Goal: Information Seeking & Learning: Find specific fact

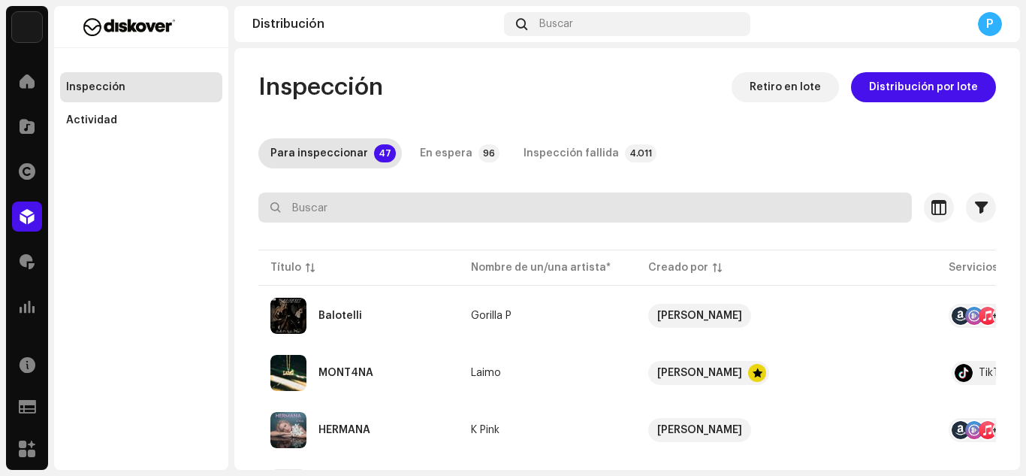
click at [461, 220] on input "text" at bounding box center [585, 207] width 654 height 30
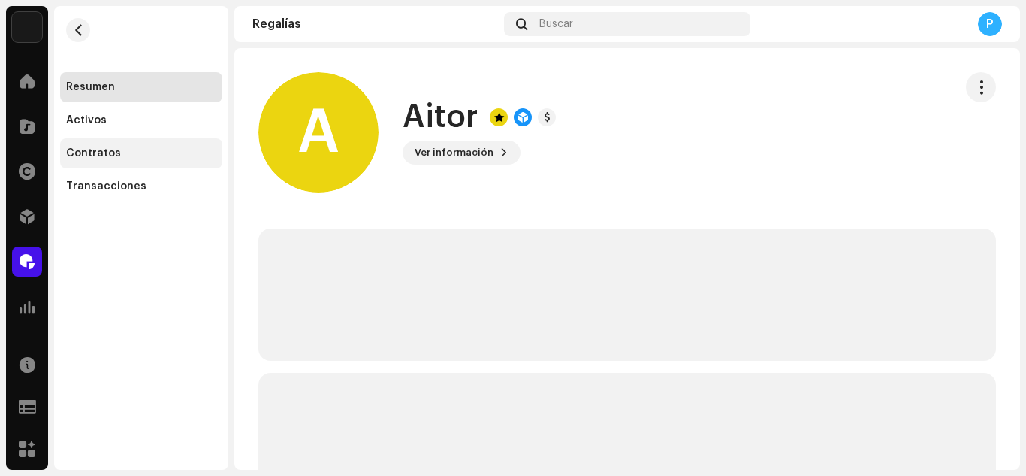
click at [129, 149] on div "Contratos" at bounding box center [141, 153] width 150 height 12
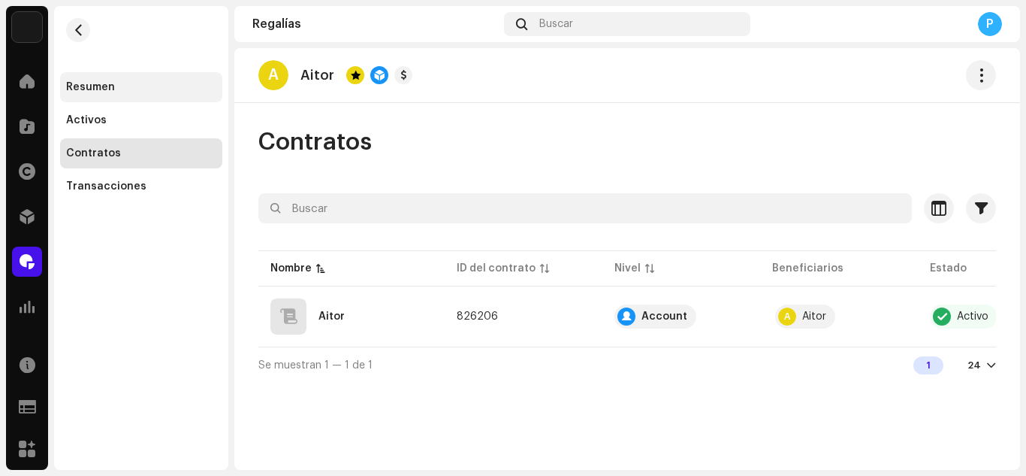
click at [122, 93] on div "Resumen" at bounding box center [141, 87] width 162 height 30
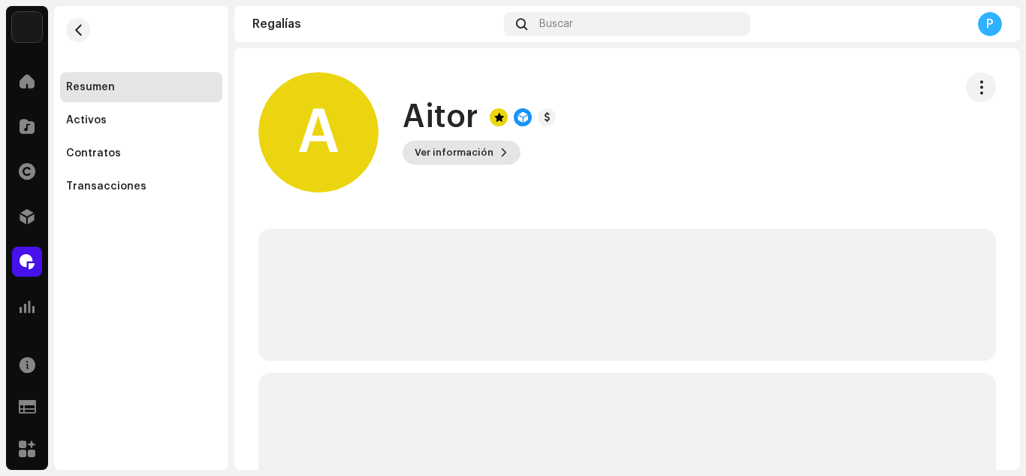
click at [455, 149] on span "Ver información" at bounding box center [454, 152] width 79 height 30
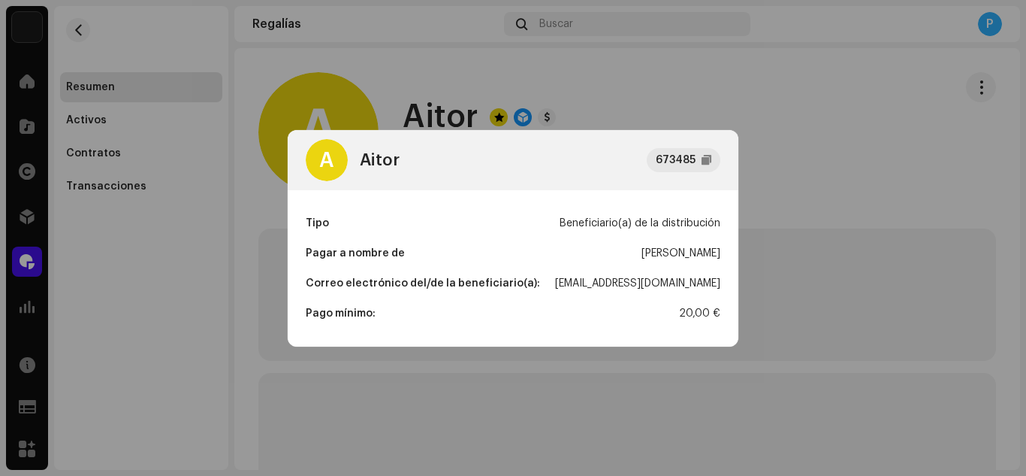
click at [611, 288] on div "lamusicadezoet@gmail.com" at bounding box center [637, 283] width 165 height 30
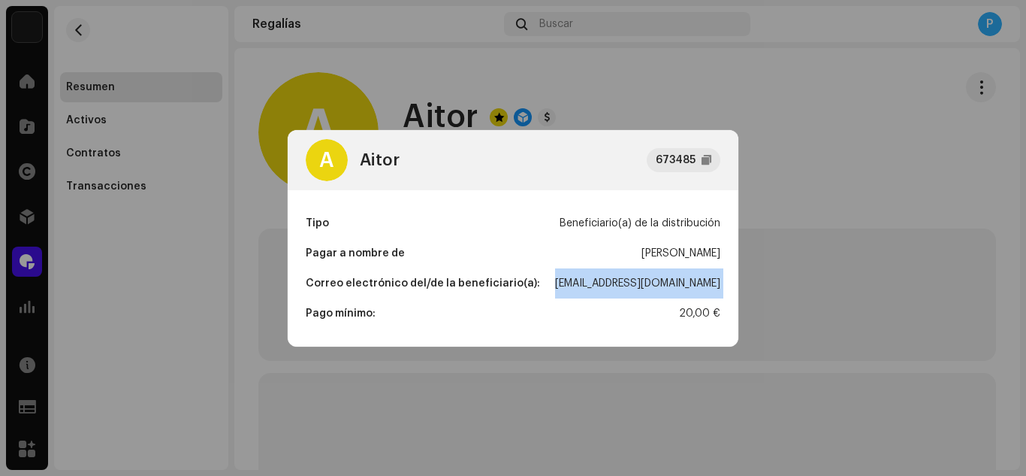
click at [611, 288] on div "lamusicadezoet@gmail.com" at bounding box center [637, 283] width 165 height 30
copy div "lamusicadezoet@gmail.com"
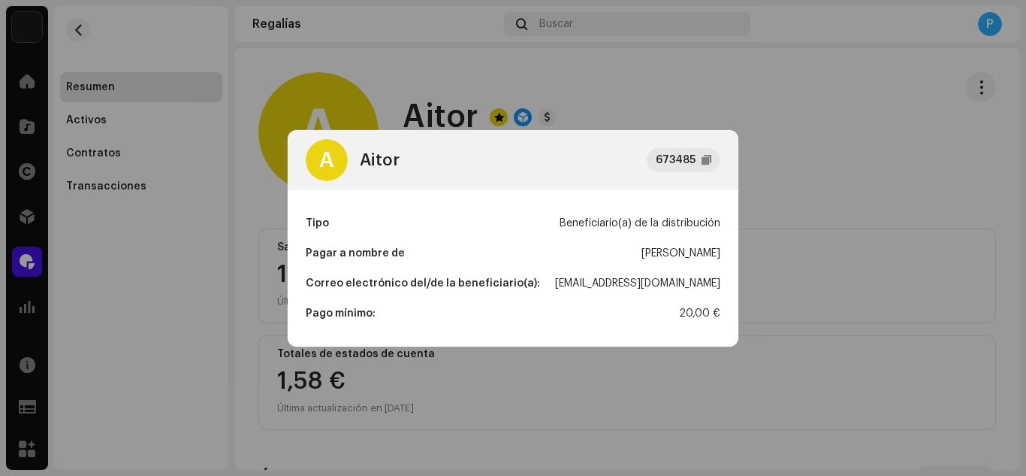
click at [678, 254] on div "Aitor Aitor" at bounding box center [681, 253] width 79 height 30
copy div "Aitor Aitor"
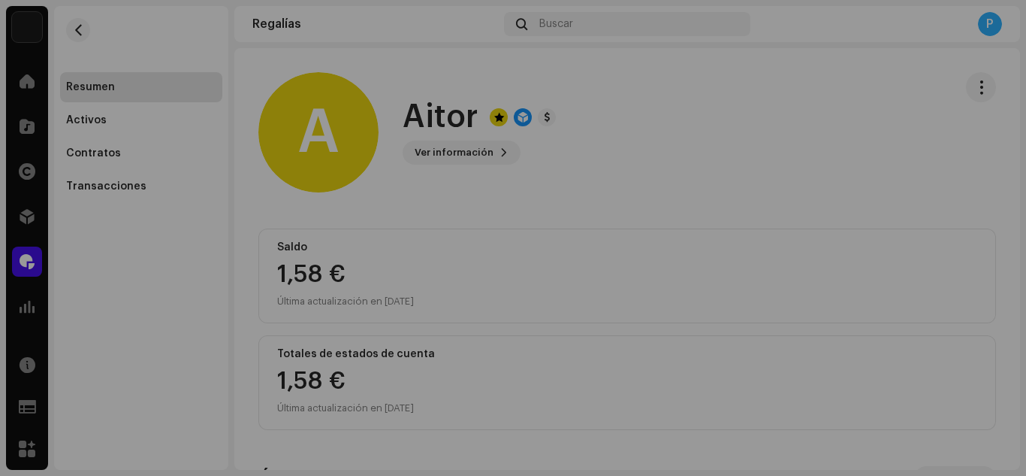
click at [216, 219] on div "A Aitor 673485 Tipo Beneficiario(a) de la distribución Pagar a nombre de Aitor …" at bounding box center [513, 238] width 1026 height 476
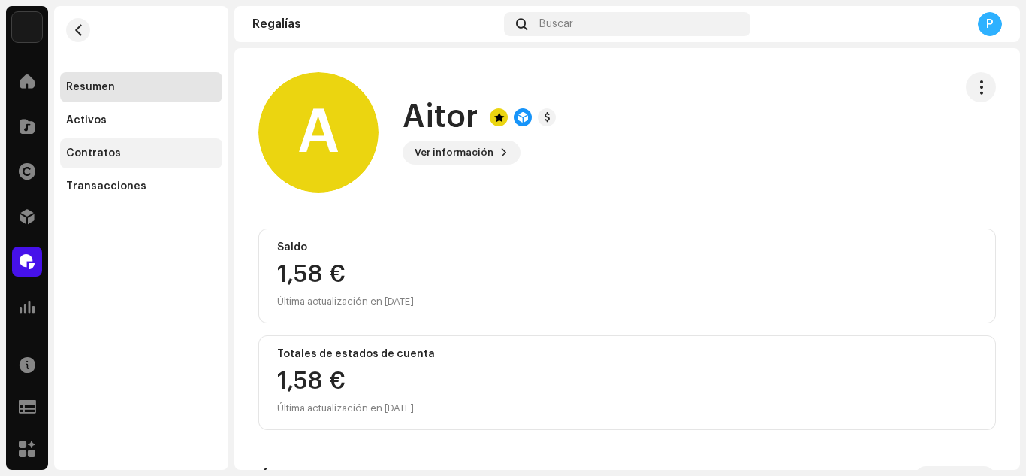
click at [110, 158] on div "Contratos" at bounding box center [93, 153] width 55 height 12
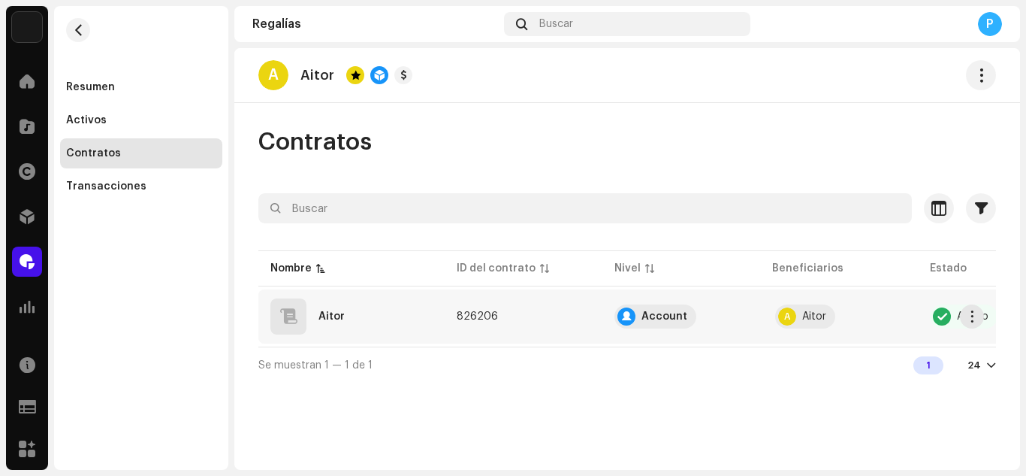
click at [334, 305] on div "Aitor" at bounding box center [351, 316] width 162 height 36
click at [334, 314] on div "Aitor" at bounding box center [332, 316] width 26 height 11
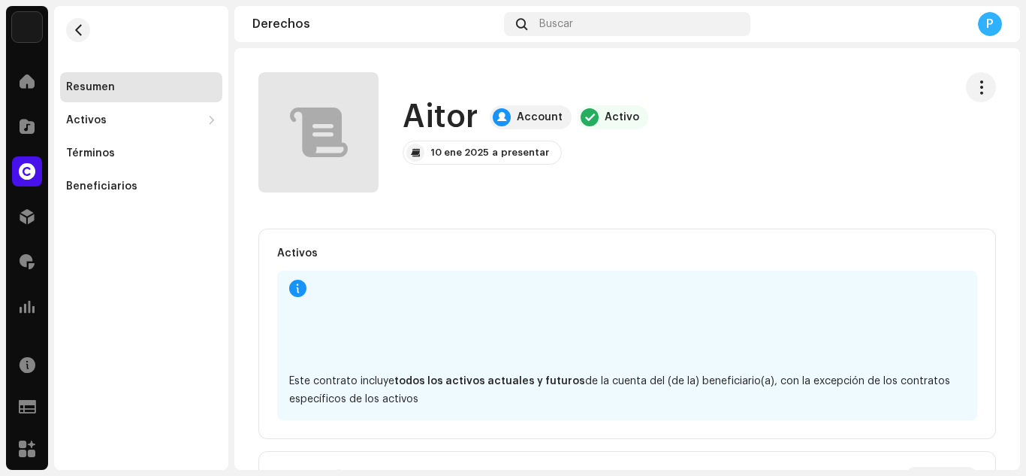
click at [445, 119] on h1 "Aitor" at bounding box center [440, 117] width 75 height 35
